Goal: Transaction & Acquisition: Register for event/course

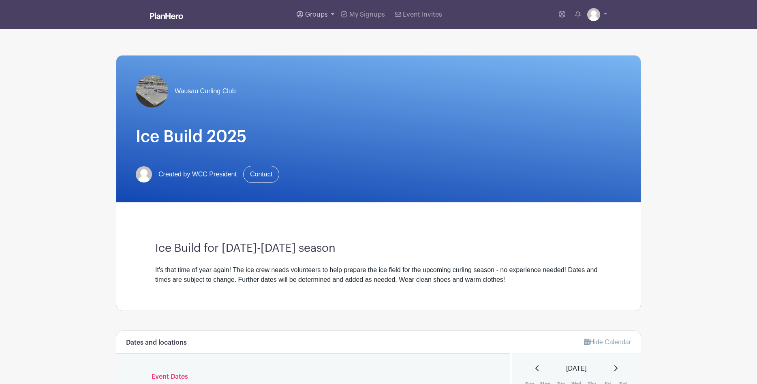
click at [315, 13] on span "Groups" at bounding box center [316, 14] width 23 height 6
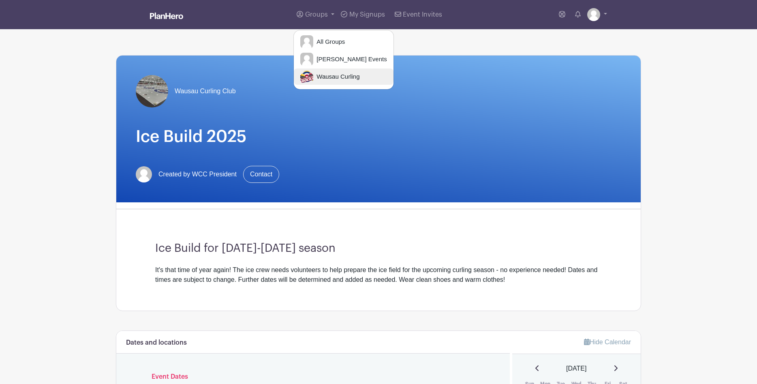
click at [328, 75] on span "Wausau Curling" at bounding box center [336, 76] width 46 height 9
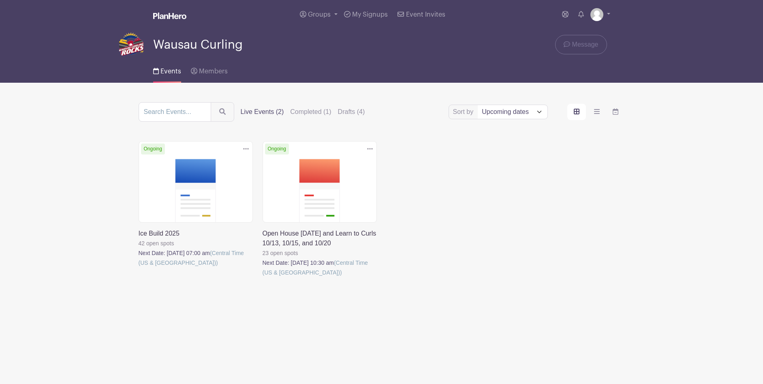
click at [263, 277] on link at bounding box center [263, 277] width 0 height 0
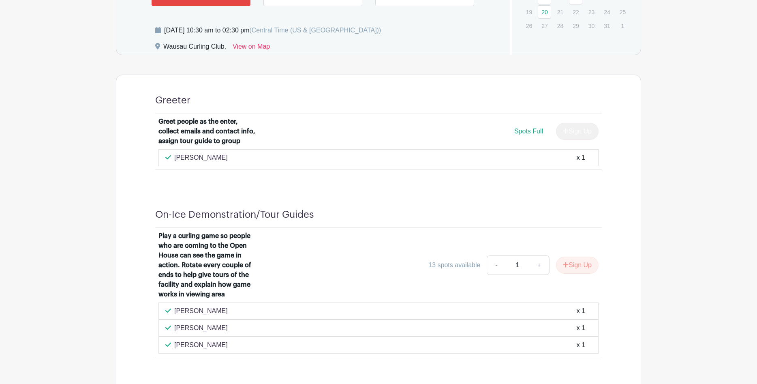
scroll to position [405, 0]
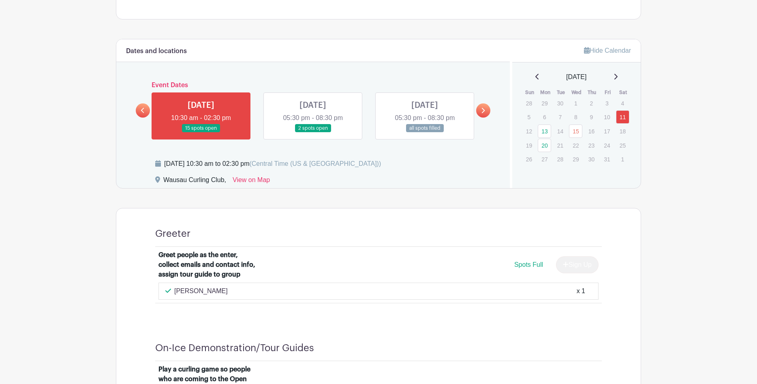
click at [425, 133] on link at bounding box center [425, 133] width 0 height 0
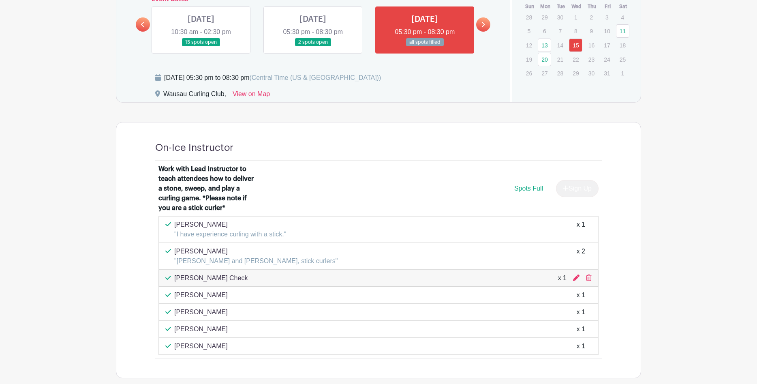
scroll to position [405, 0]
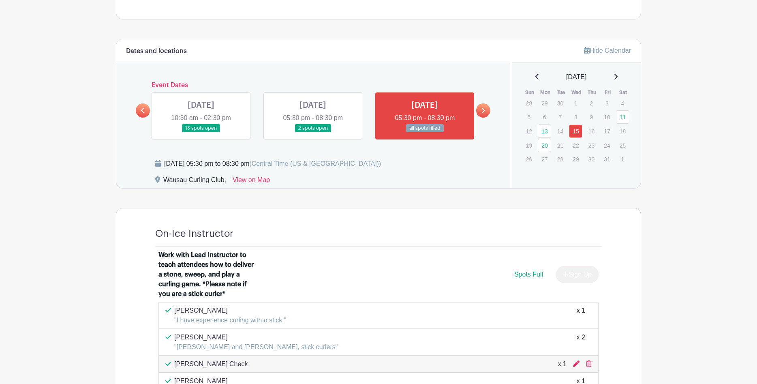
click at [313, 133] on link at bounding box center [313, 133] width 0 height 0
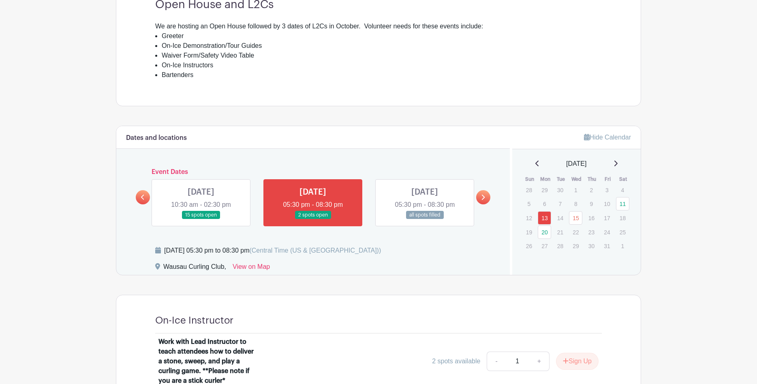
scroll to position [307, 0]
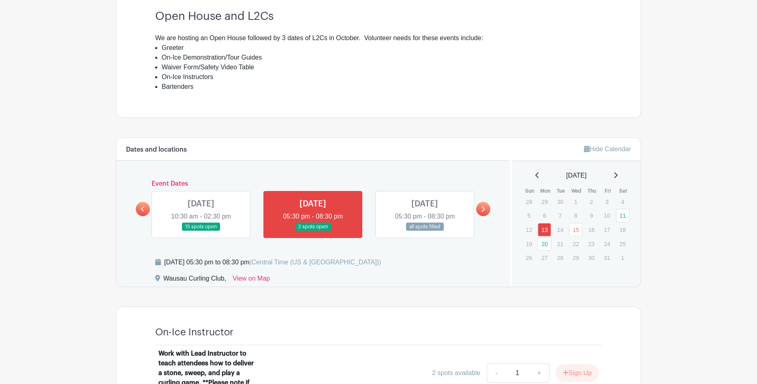
click at [201, 231] on link at bounding box center [201, 231] width 0 height 0
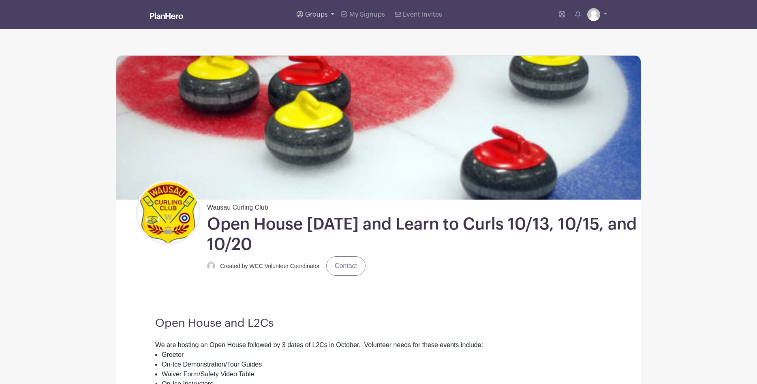
click at [312, 11] on link "Groups" at bounding box center [315, 14] width 44 height 29
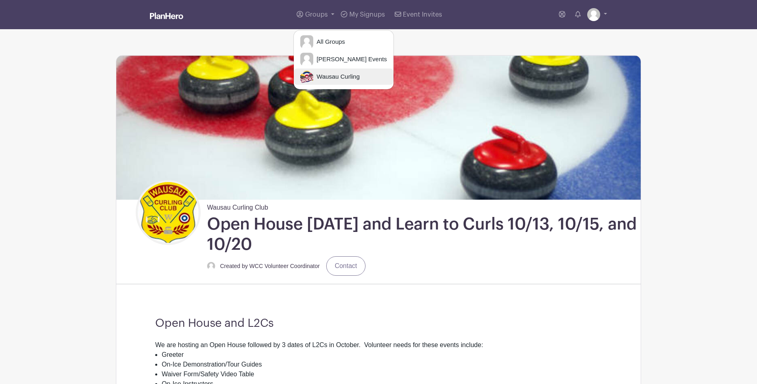
click at [323, 76] on span "Wausau Curling" at bounding box center [336, 76] width 46 height 9
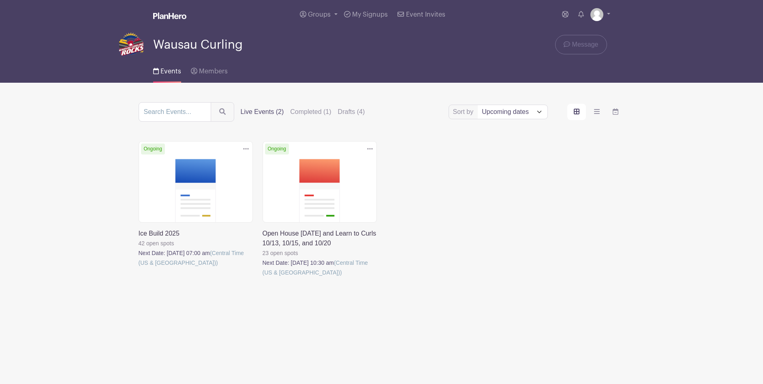
click at [139, 268] on link at bounding box center [139, 268] width 0 height 0
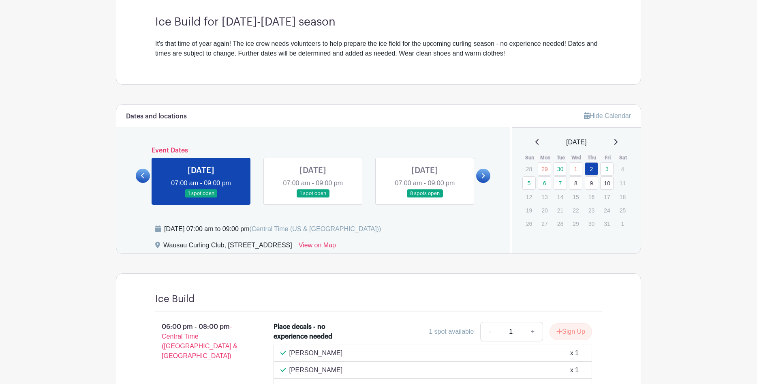
scroll to position [243, 0]
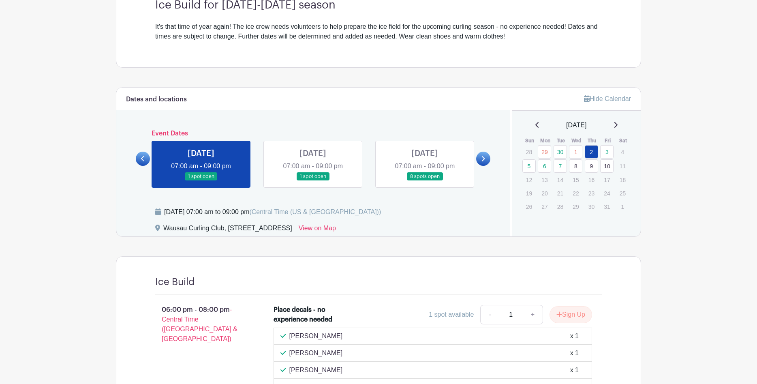
click at [480, 156] on link at bounding box center [483, 159] width 14 height 14
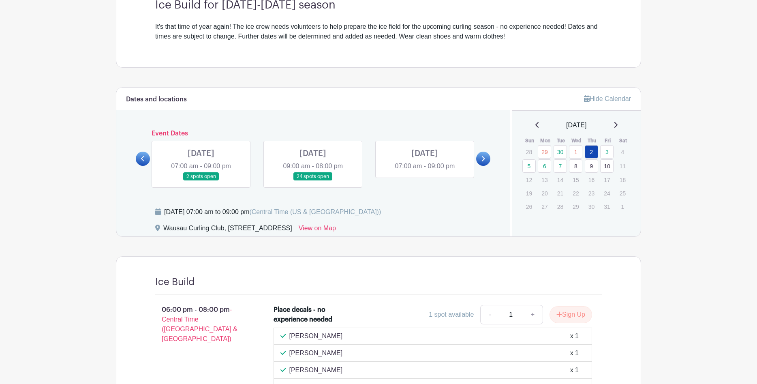
click at [313, 181] on link at bounding box center [313, 181] width 0 height 0
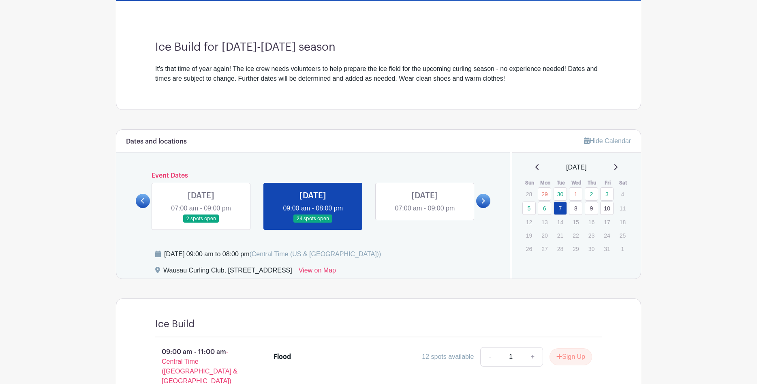
scroll to position [200, 0]
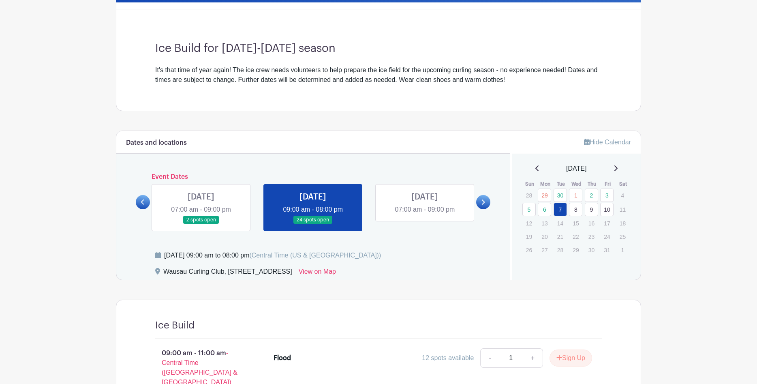
click at [141, 201] on icon at bounding box center [143, 202] width 4 height 6
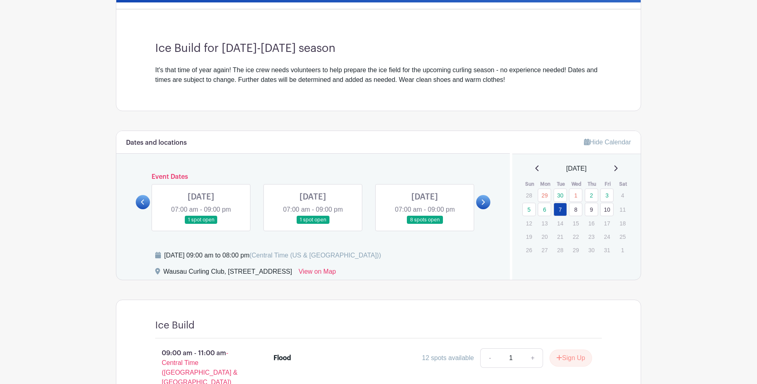
click at [482, 198] on link at bounding box center [483, 202] width 14 height 14
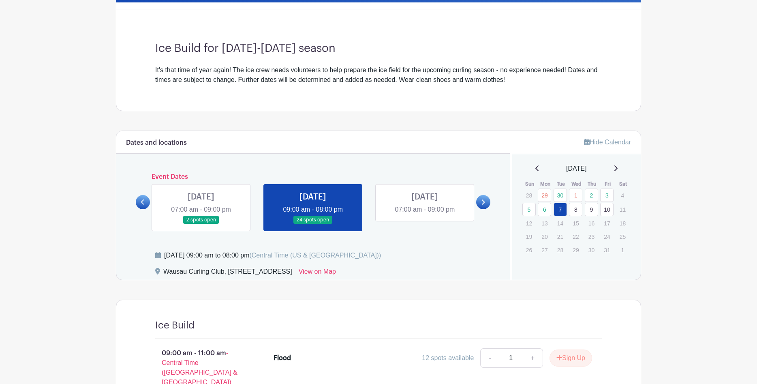
click at [482, 198] on link at bounding box center [483, 202] width 14 height 14
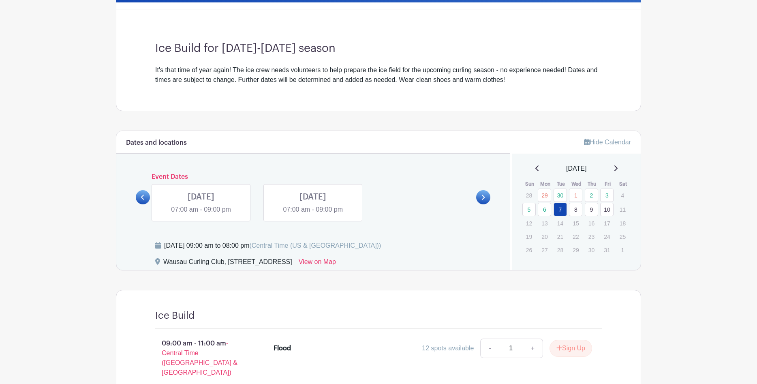
click at [144, 193] on link at bounding box center [143, 197] width 14 height 14
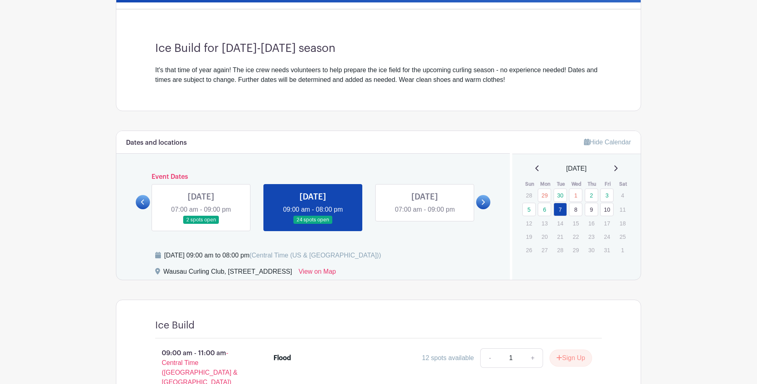
click at [144, 193] on div "Event Dates [DATE] 09:00 am - 08:00 pm all spots filled [DATE] 09:00 am - 08:00…" at bounding box center [313, 202] width 355 height 58
